Goal: Task Accomplishment & Management: Manage account settings

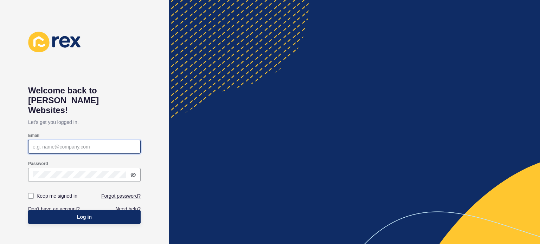
click at [53, 143] on input "Email" at bounding box center [84, 146] width 103 height 7
paste input "[EMAIL_ADDRESS][DOMAIN_NAME]"
type input "[EMAIL_ADDRESS][DOMAIN_NAME]"
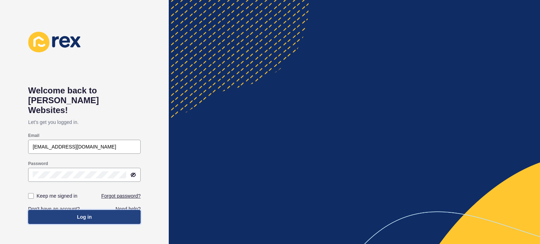
click at [81, 214] on span "Log in" at bounding box center [84, 217] width 15 height 7
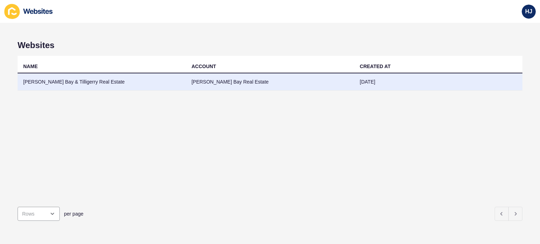
click at [79, 82] on td "[PERSON_NAME] Bay & Tilligerry Real Estate" at bounding box center [102, 81] width 168 height 17
